Goal: Task Accomplishment & Management: Use online tool/utility

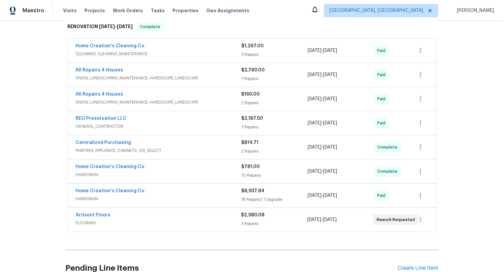
scroll to position [119, 0]
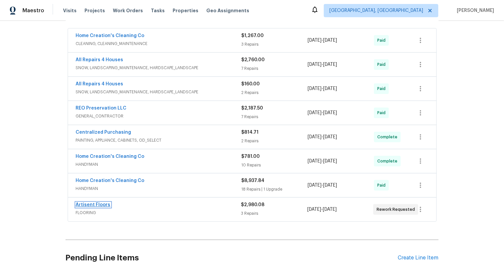
click at [102, 203] on link "Artisent Floors" at bounding box center [93, 204] width 35 height 5
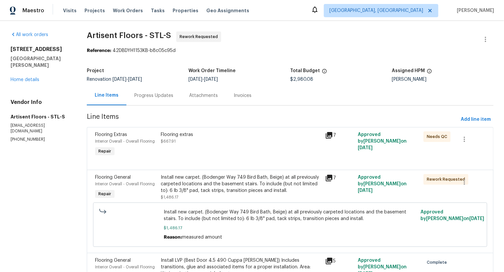
click at [191, 95] on div "Attachments" at bounding box center [203, 95] width 29 height 7
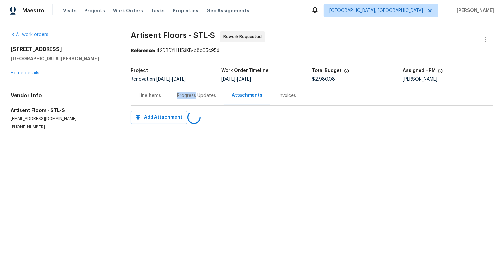
click at [191, 95] on div "Progress Updates" at bounding box center [196, 95] width 39 height 7
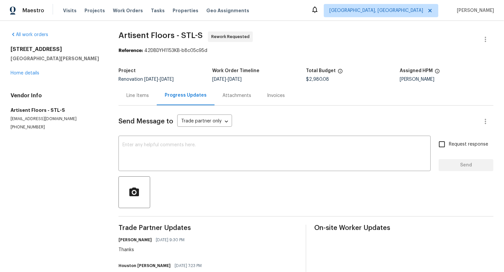
click at [35, 76] on div "1004 Cobbler Ln Saint Peters, MO 63303 Home details" at bounding box center [57, 61] width 92 height 30
click at [35, 73] on link "Home details" at bounding box center [25, 73] width 29 height 5
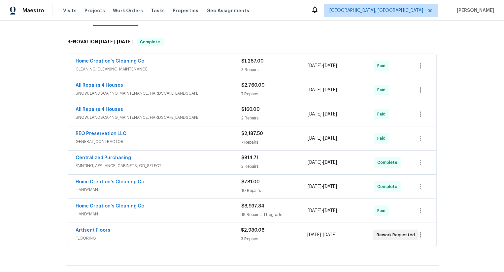
scroll to position [171, 0]
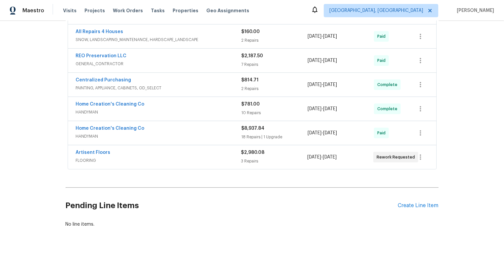
click at [190, 164] on div "Artisent Floors FLOORING" at bounding box center [158, 157] width 165 height 16
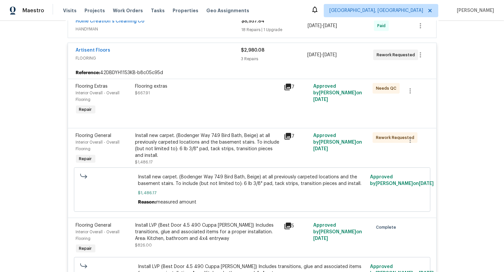
scroll to position [291, 0]
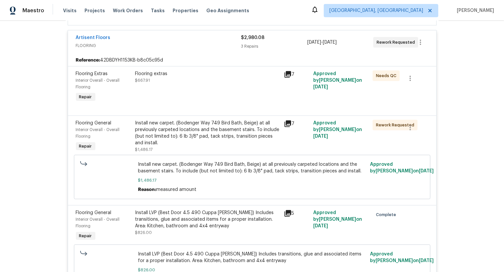
click at [221, 132] on div "Install new carpet. (Bodenger Way 749 Bird Bath, Beige) at all previously carpe…" at bounding box center [207, 133] width 145 height 26
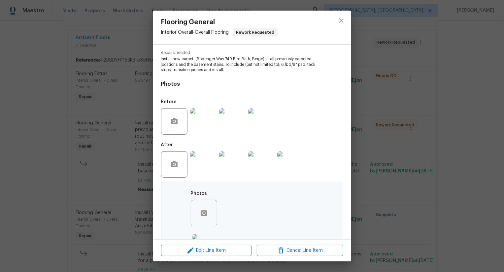
scroll to position [168, 0]
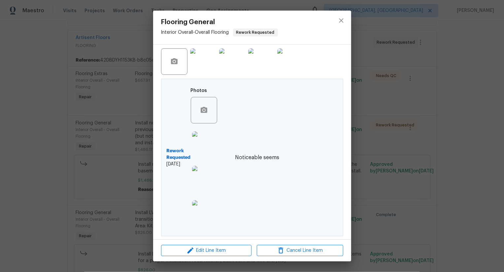
click at [121, 155] on div "Flooring General Interior Overall - Overall Flooring Rework Requested Vendor Ar…" at bounding box center [252, 136] width 504 height 272
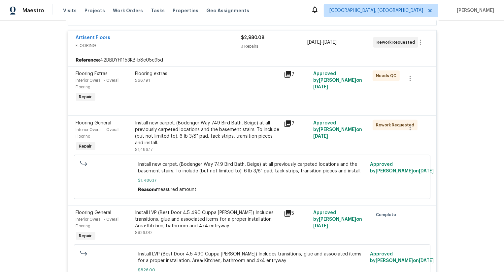
scroll to position [392, 0]
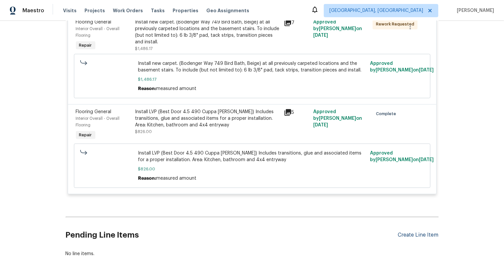
click at [421, 237] on div "Create Line Item" at bounding box center [418, 235] width 41 height 6
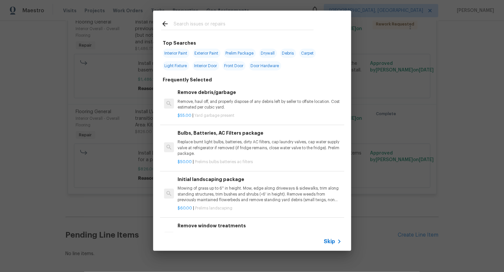
click at [334, 241] on span "Skip" at bounding box center [329, 241] width 11 height 7
